Goal: Communication & Community: Answer question/provide support

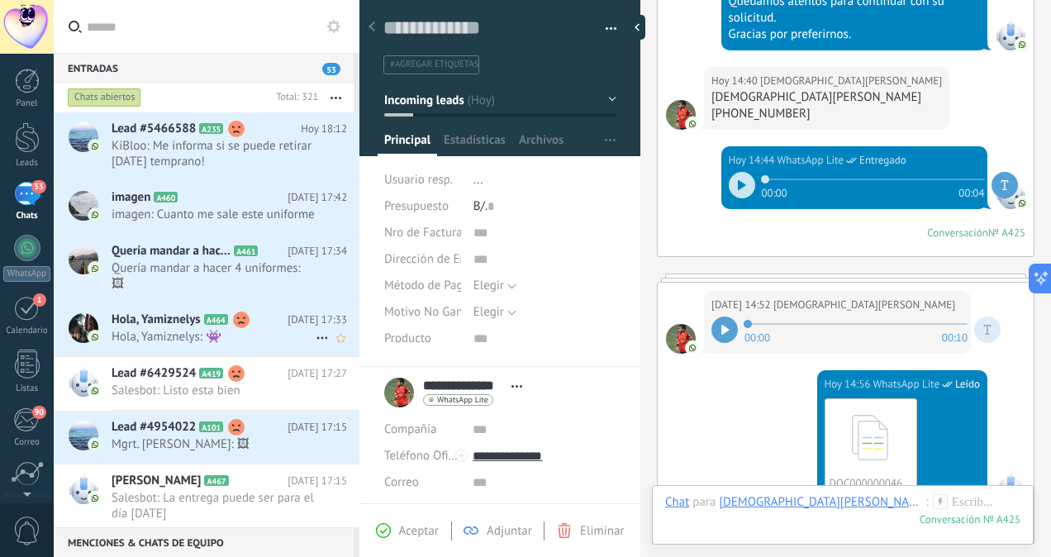
click at [273, 344] on span "Hola, Yamiznelys: 👾" at bounding box center [214, 337] width 204 height 16
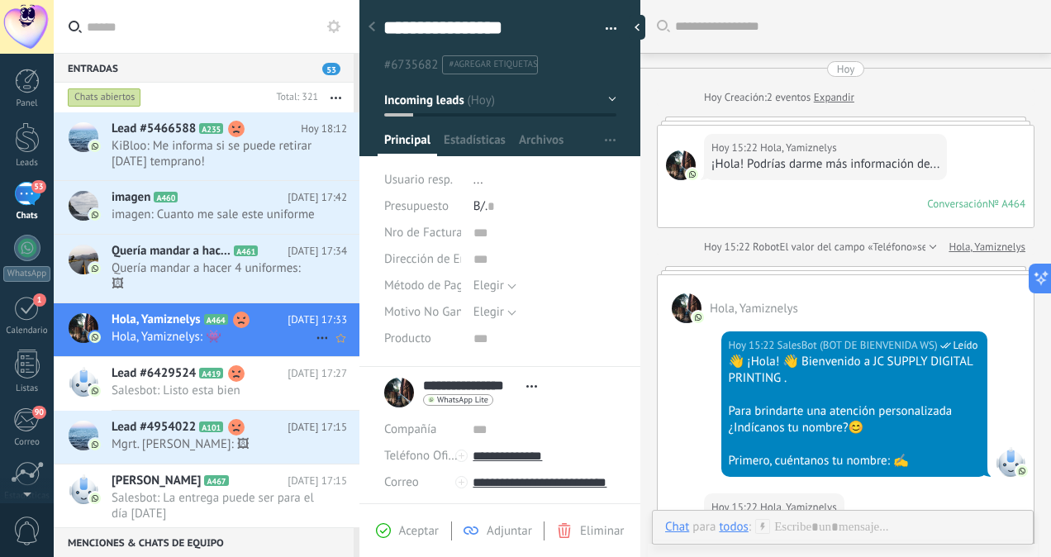
scroll to position [1574, 0]
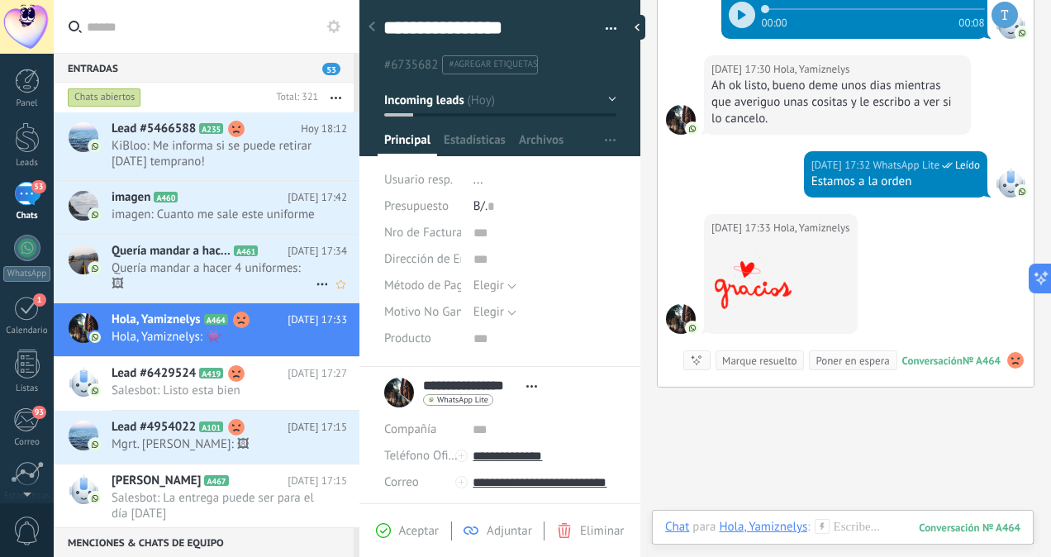
click at [188, 292] on span "Quería mandar a hacer 4 uniformes: 🖼" at bounding box center [214, 275] width 204 height 31
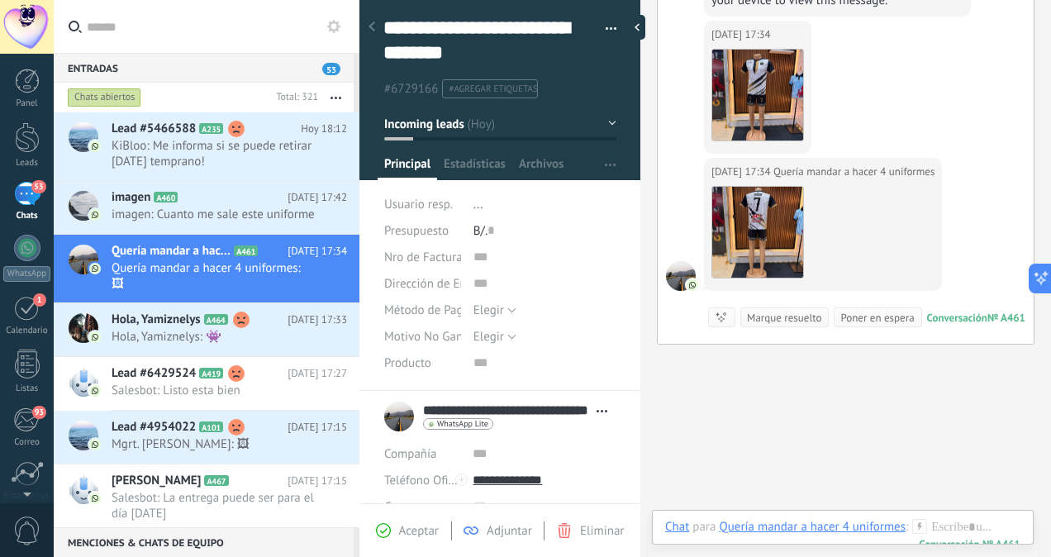
scroll to position [1422, 0]
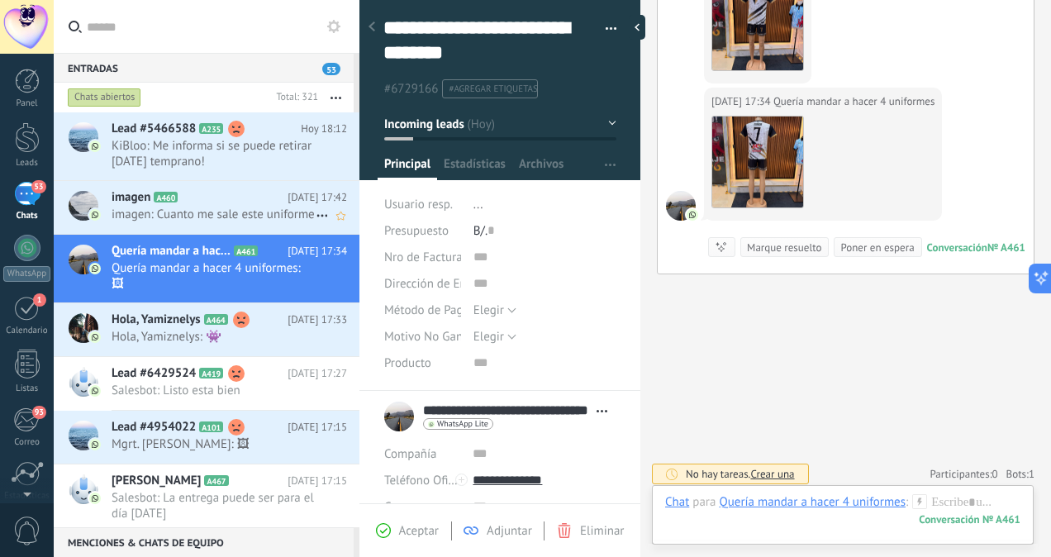
click at [183, 221] on span "imagen: Cuanto me sale este uniforme" at bounding box center [214, 215] width 204 height 16
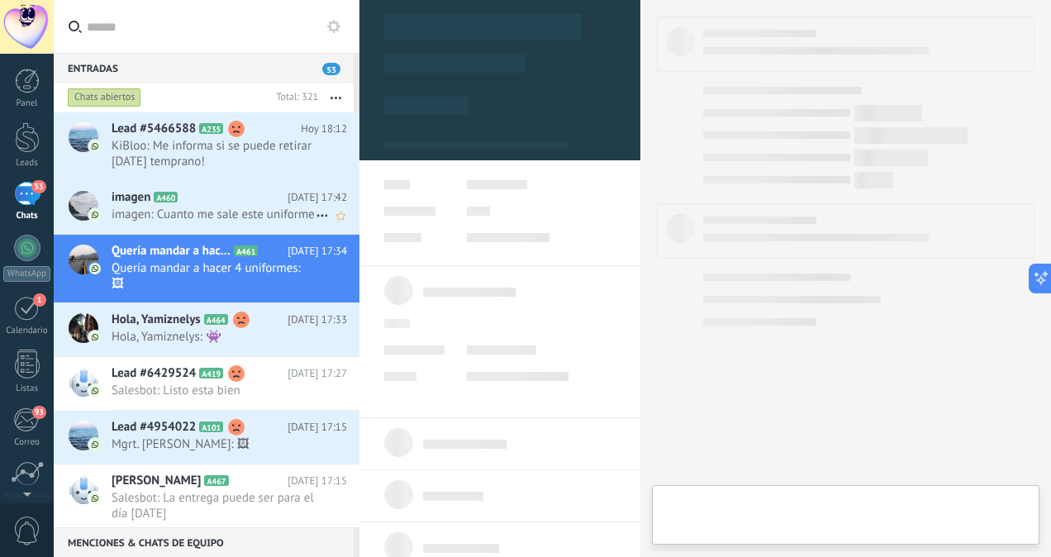
scroll to position [401, 0]
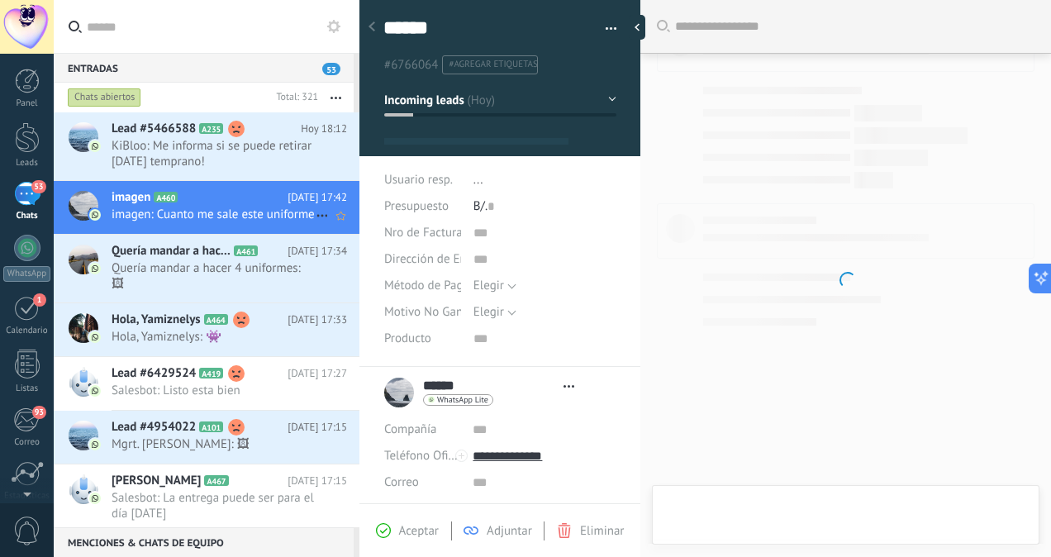
type textarea "******"
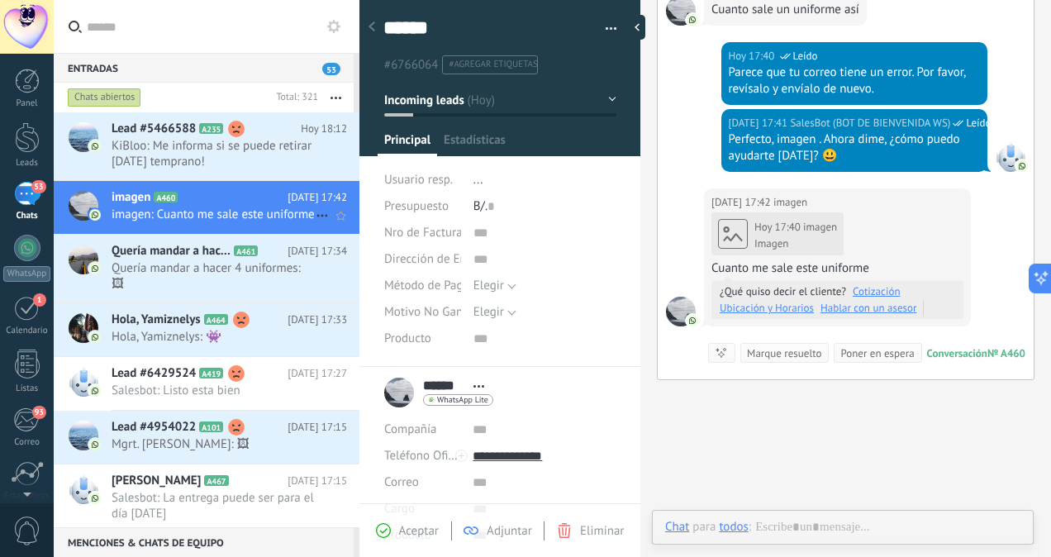
scroll to position [439, 0]
click at [775, 237] on div "Imagen" at bounding box center [795, 243] width 83 height 13
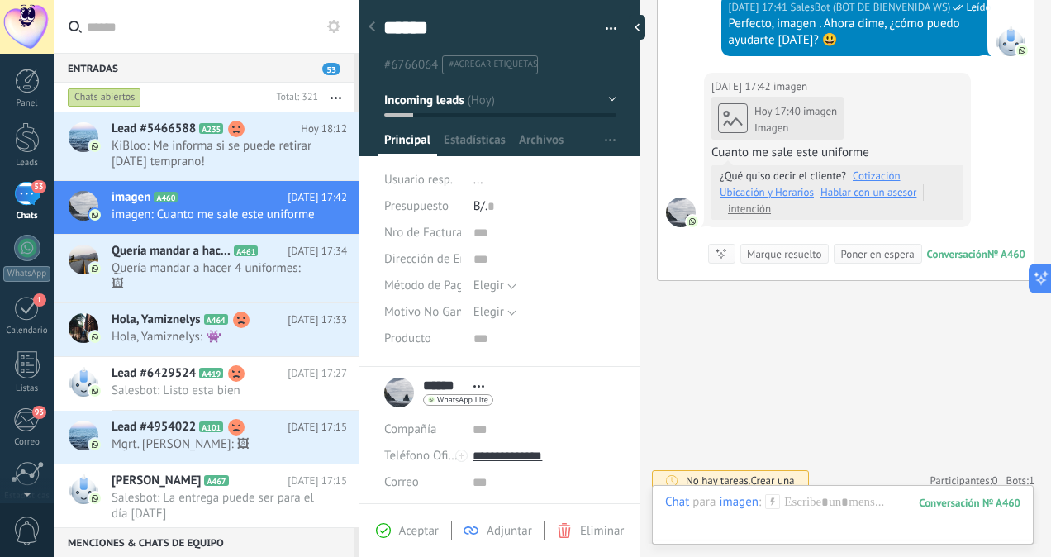
scroll to position [1348, 0]
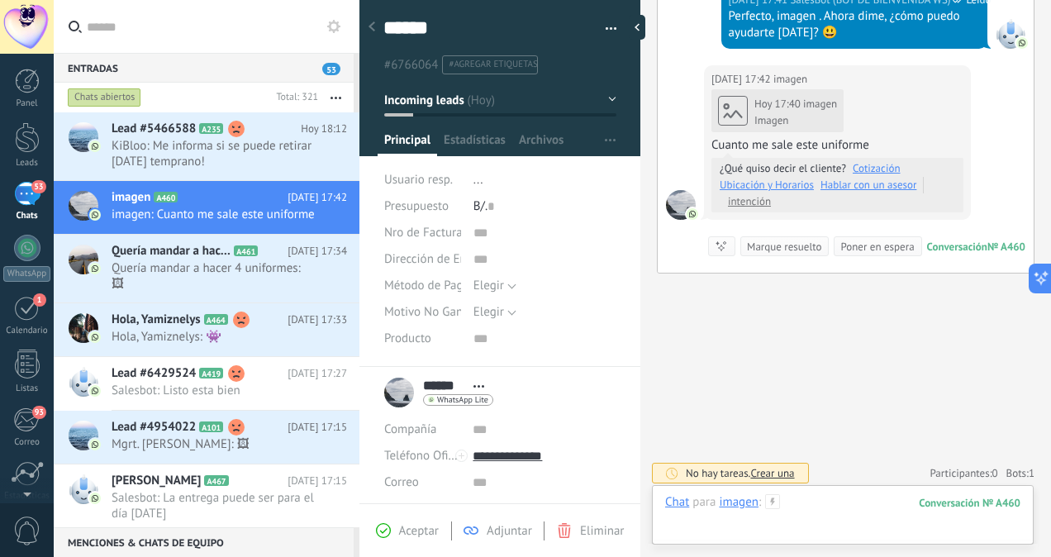
click at [849, 507] on div at bounding box center [842, 519] width 355 height 50
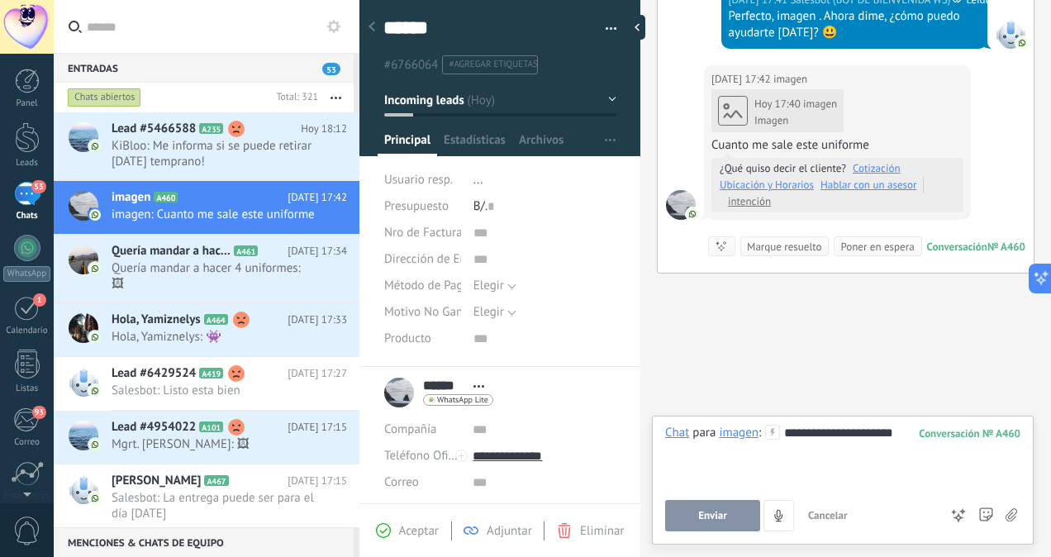
click at [691, 523] on button "Enviar" at bounding box center [712, 515] width 95 height 31
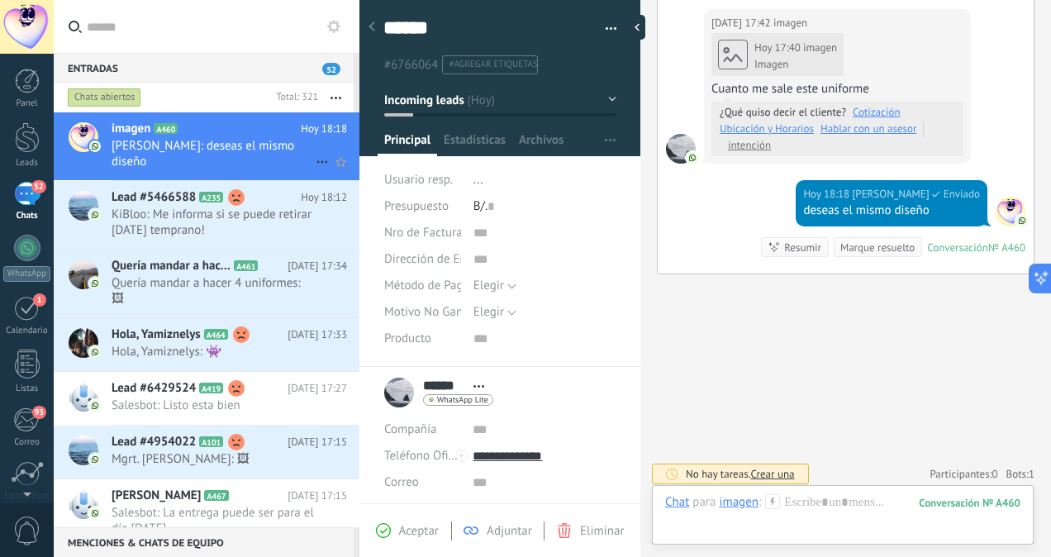
click at [223, 145] on span "[PERSON_NAME]: deseas el mismo diseño" at bounding box center [214, 153] width 204 height 31
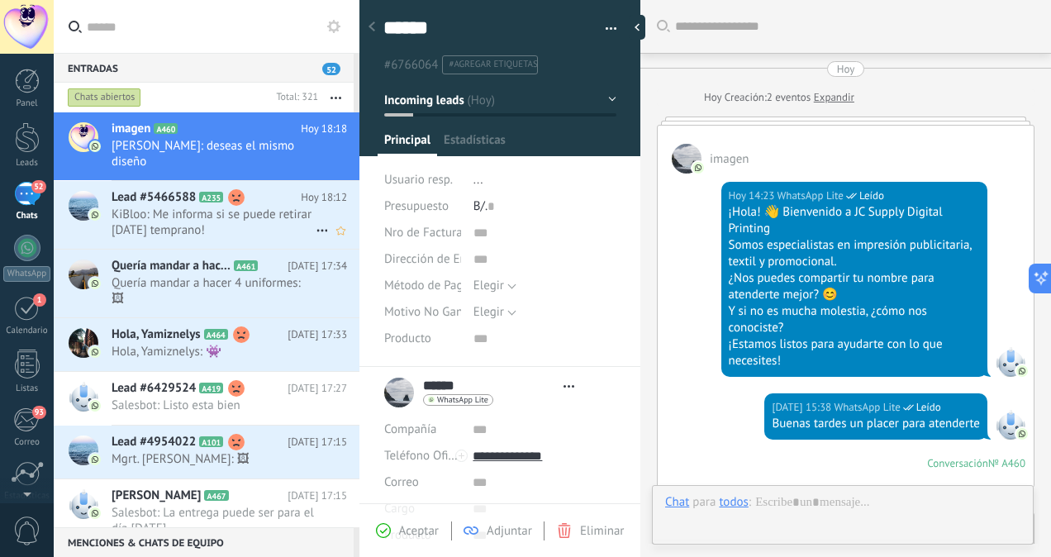
scroll to position [1331, 0]
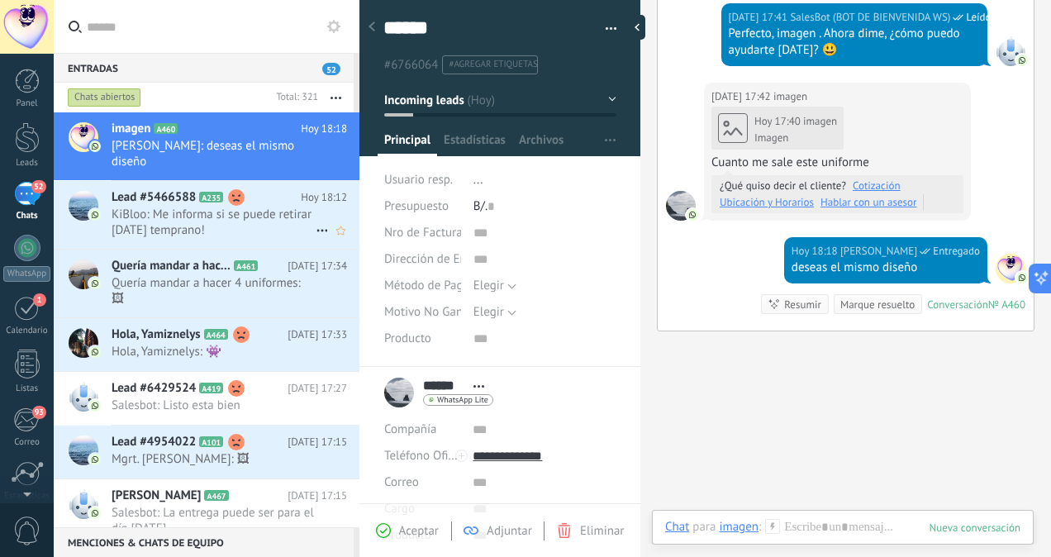
click at [218, 207] on span "KiBloo: Me informa si se puede retirar [DATE] temprano!" at bounding box center [214, 222] width 204 height 31
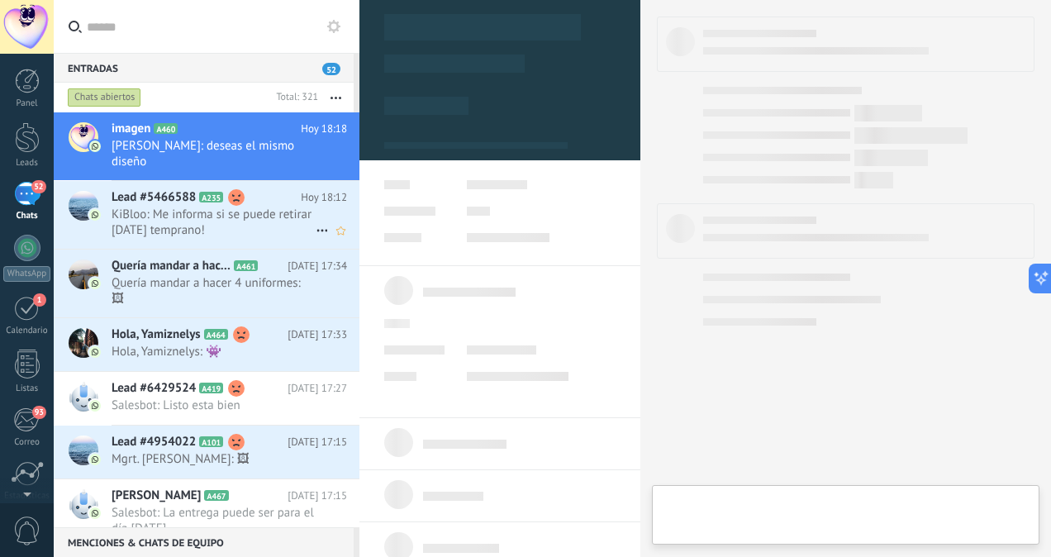
scroll to position [401, 0]
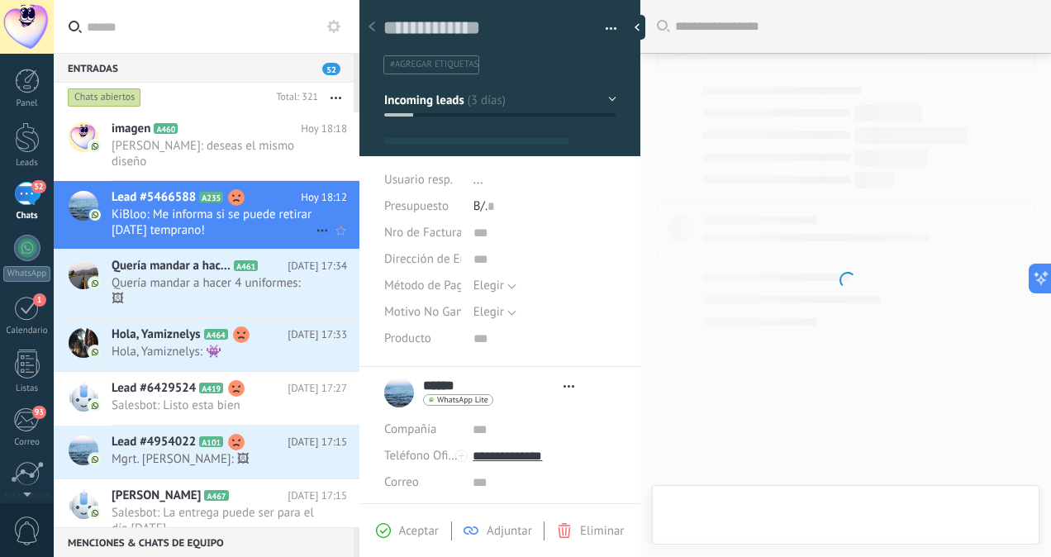
type textarea "**********"
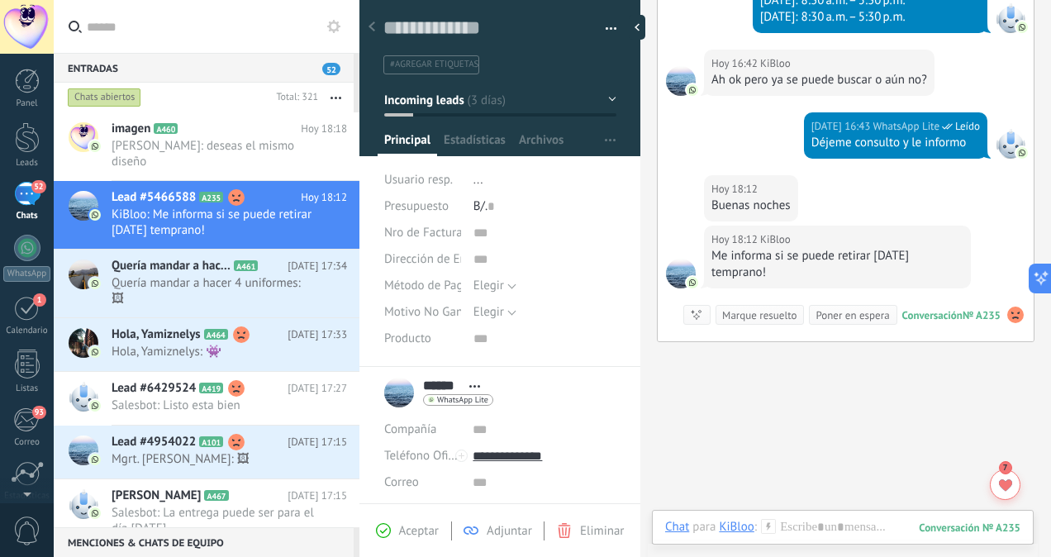
scroll to position [4889, 0]
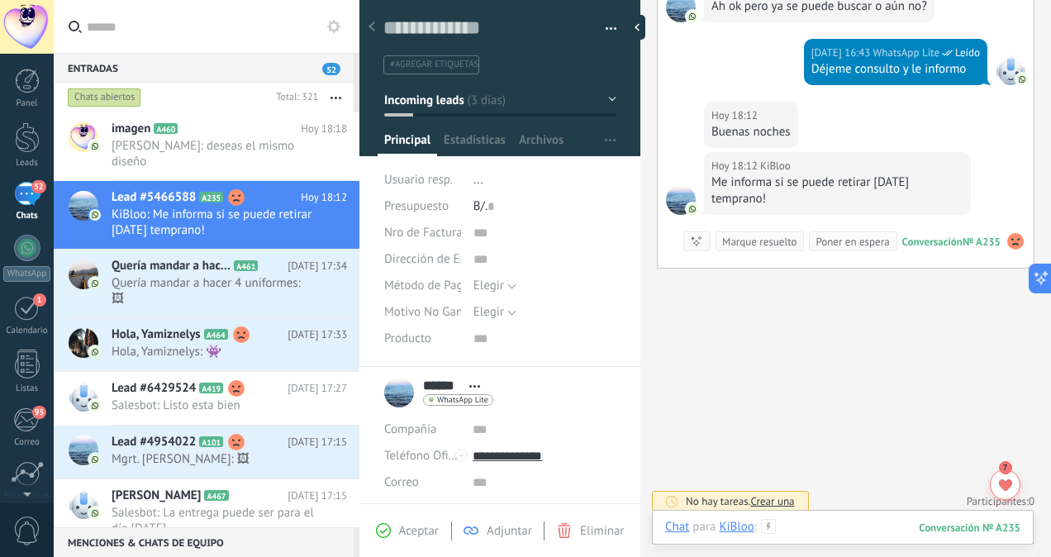
click at [815, 528] on div at bounding box center [842, 544] width 355 height 50
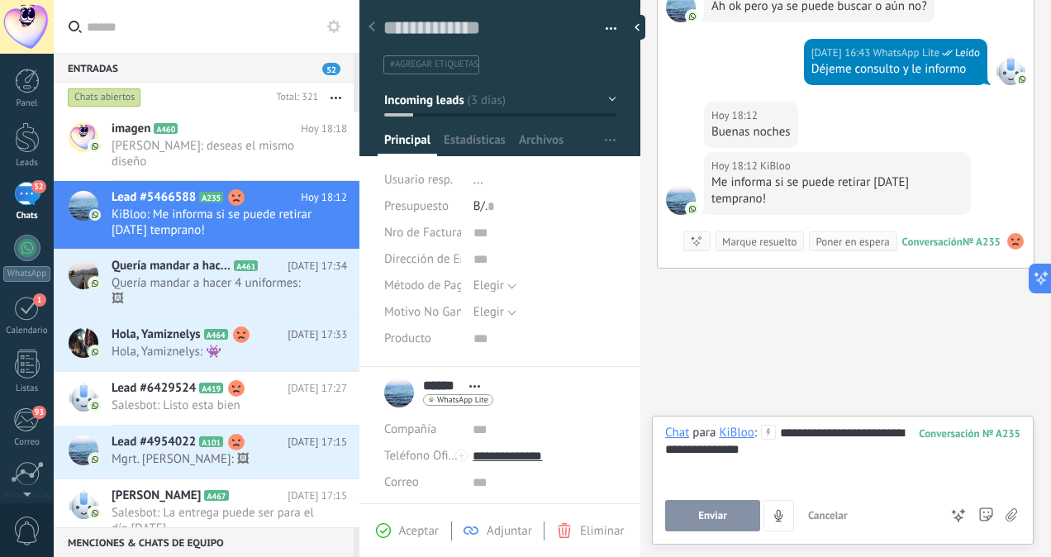
click at [729, 506] on button "Enviar" at bounding box center [712, 515] width 95 height 31
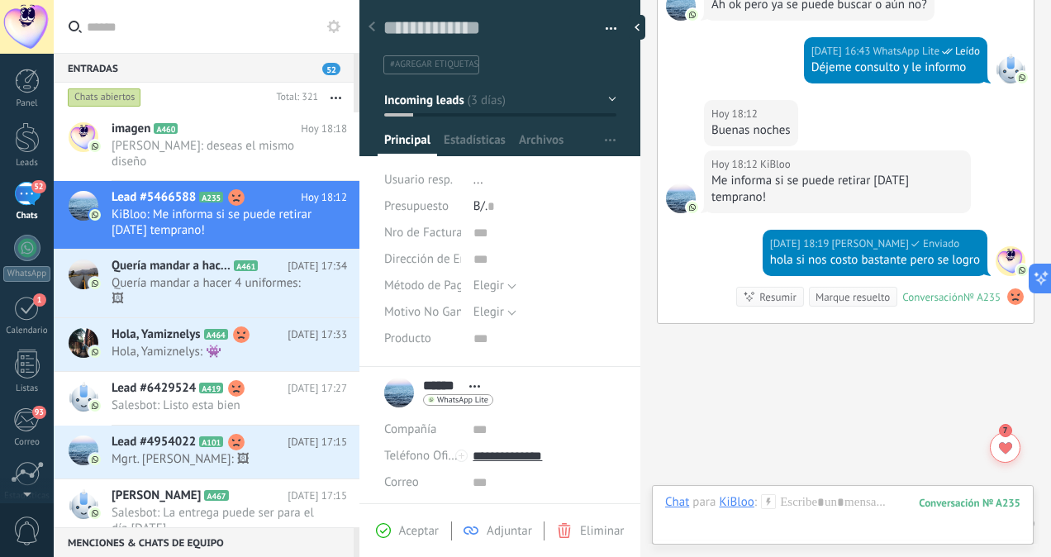
scroll to position [4946, 0]
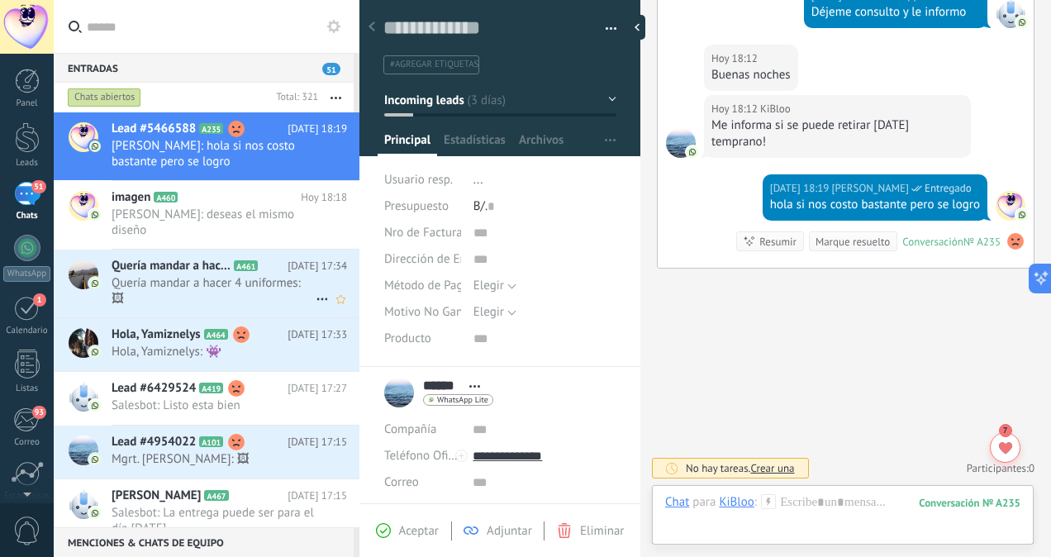
click at [240, 258] on h2 "Quería mandar a hacer 4 uniformes A461" at bounding box center [200, 266] width 176 height 17
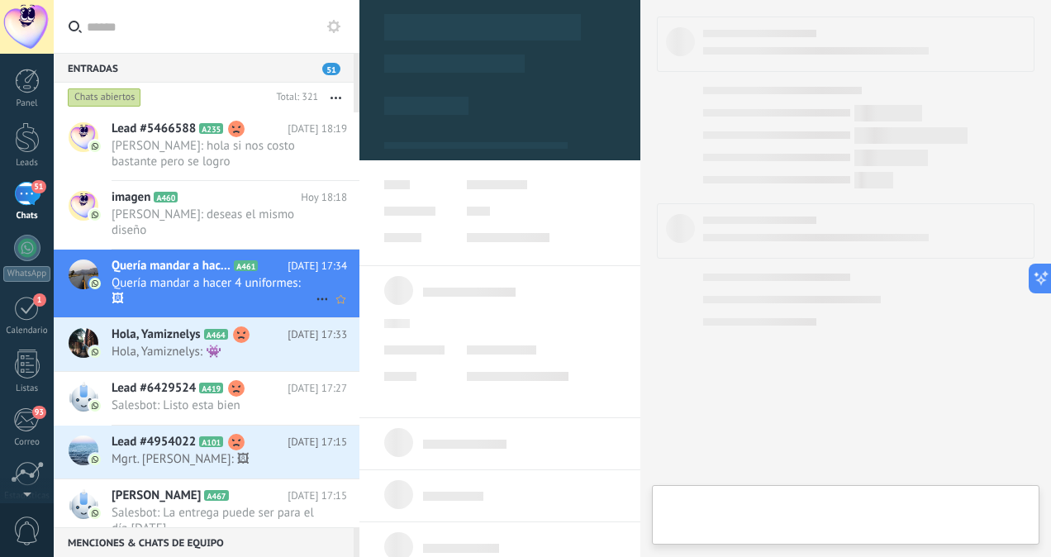
scroll to position [401, 0]
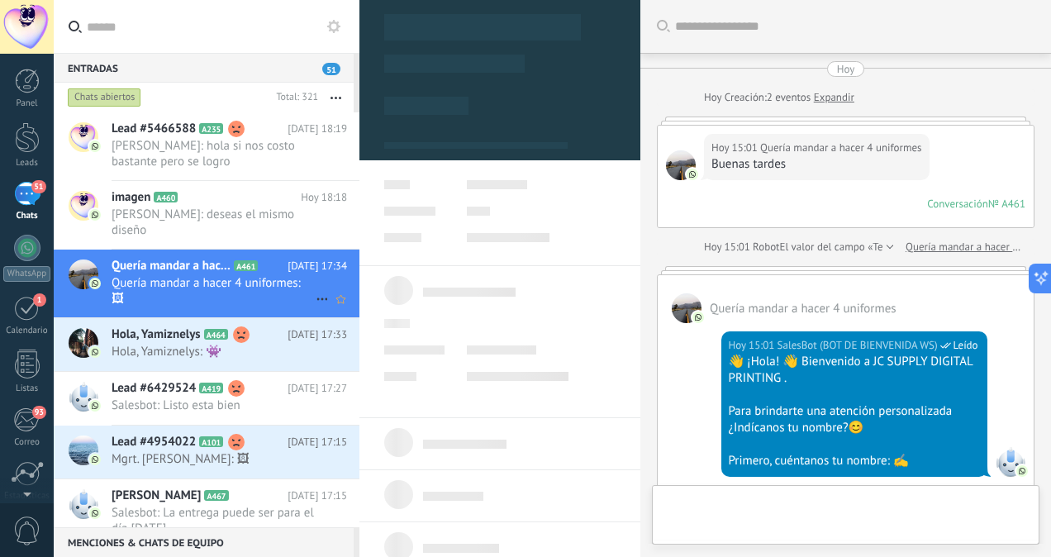
type textarea "**********"
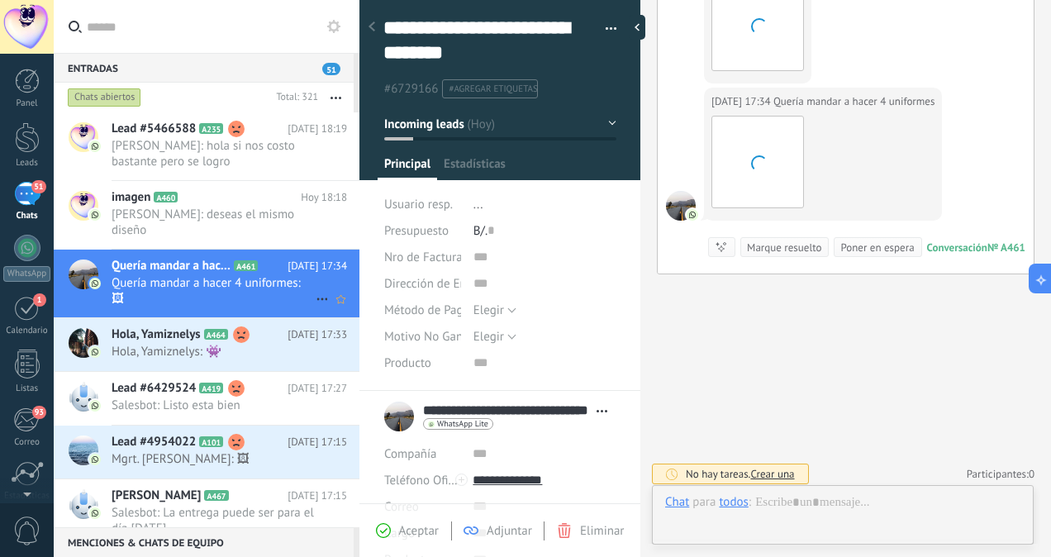
scroll to position [439, 0]
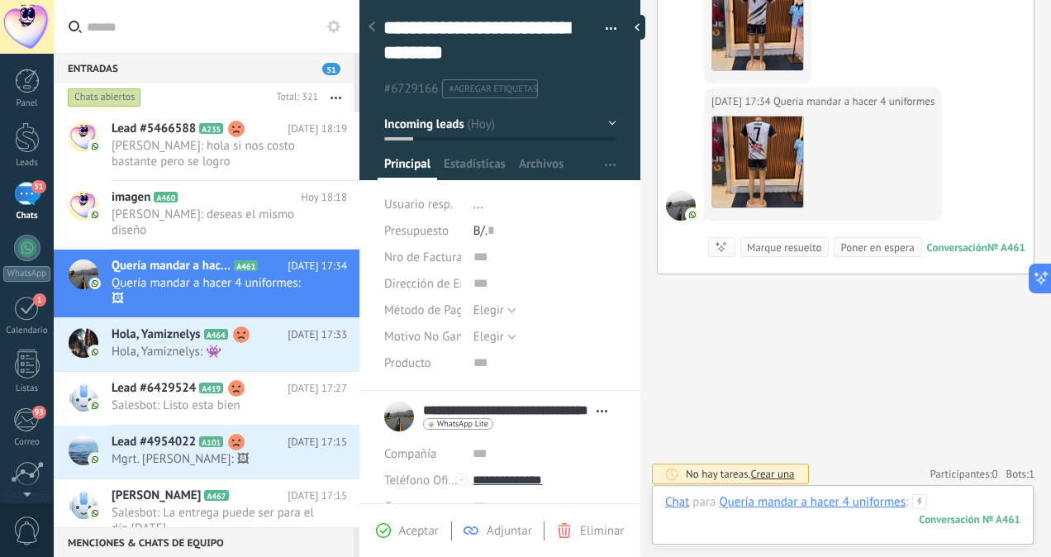
click at [956, 506] on div at bounding box center [842, 519] width 355 height 50
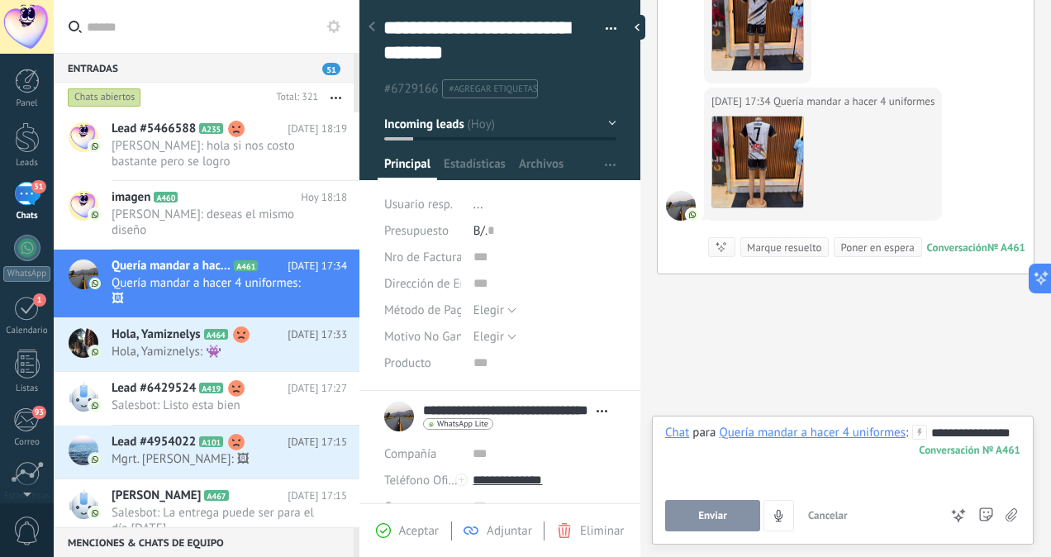
click at [719, 516] on span "Enviar" at bounding box center [712, 516] width 29 height 12
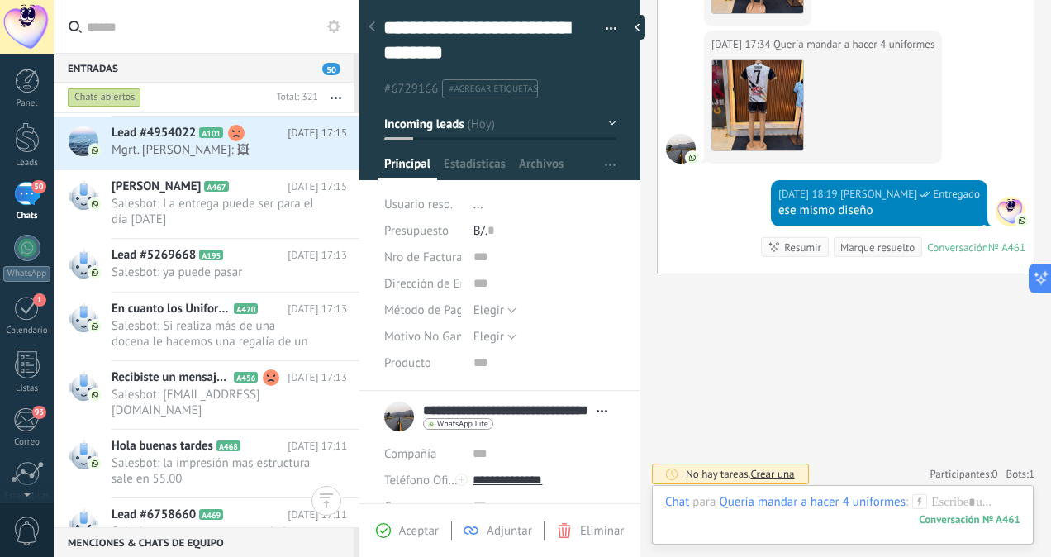
scroll to position [311, 0]
click at [193, 454] on span "Salesbot: la impresión mas estructura sale en 55.00" at bounding box center [214, 469] width 204 height 31
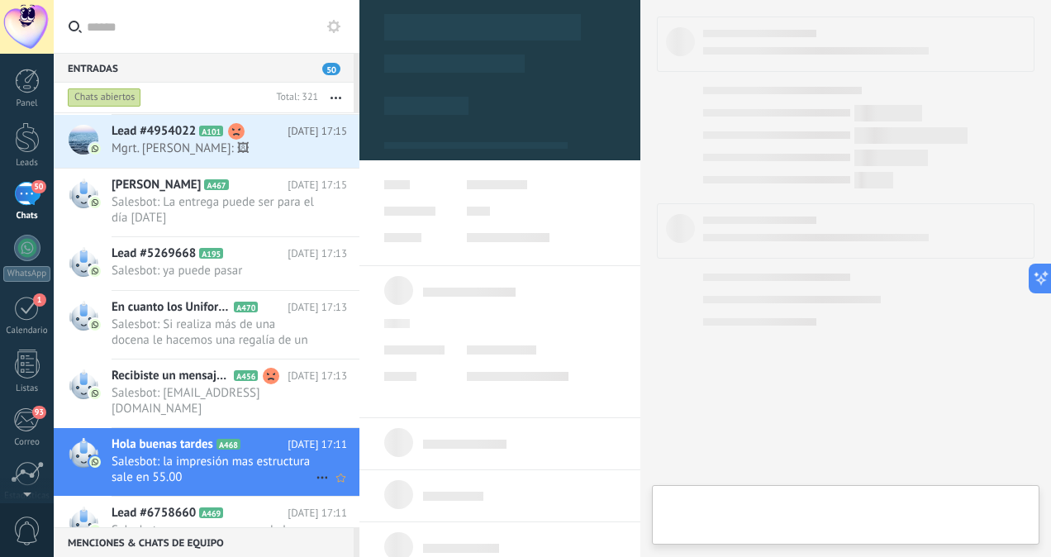
scroll to position [401, 0]
type textarea "**********"
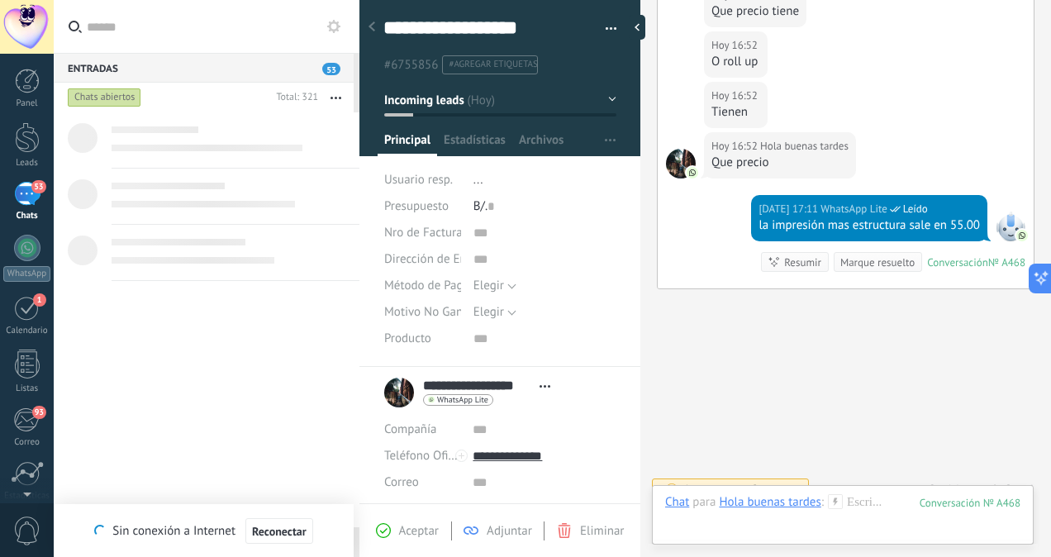
scroll to position [0, 0]
